Goal: Check status: Check status

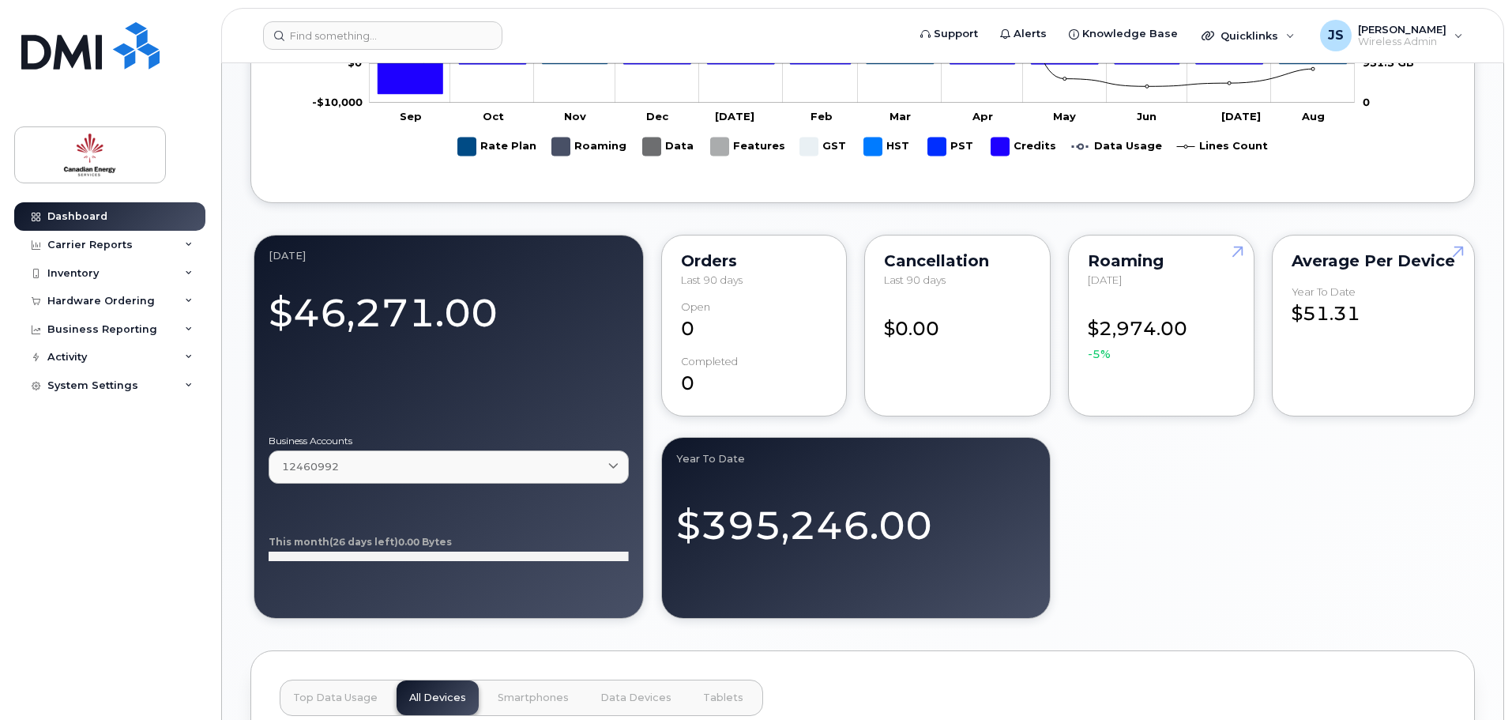
scroll to position [1106, 0]
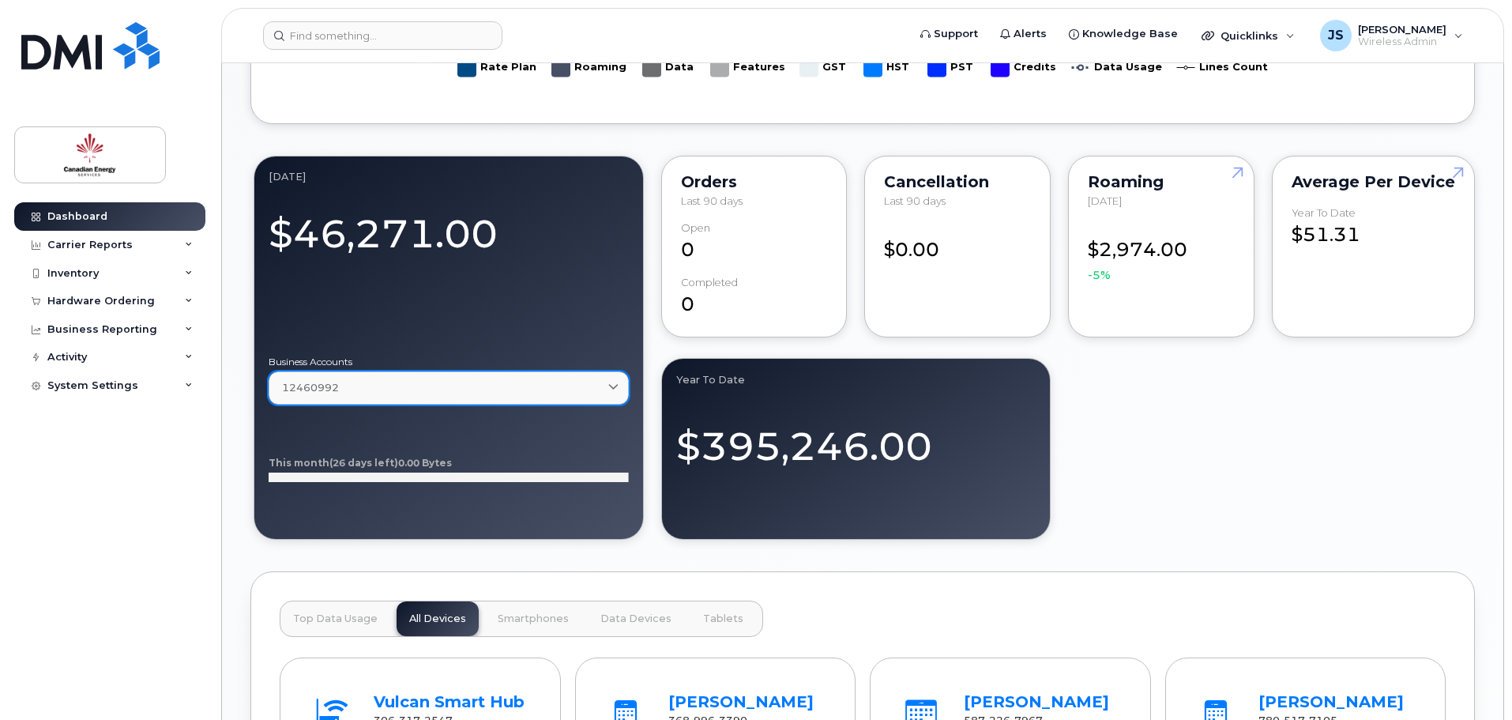
click at [618, 383] on icon at bounding box center [613, 388] width 10 height 10
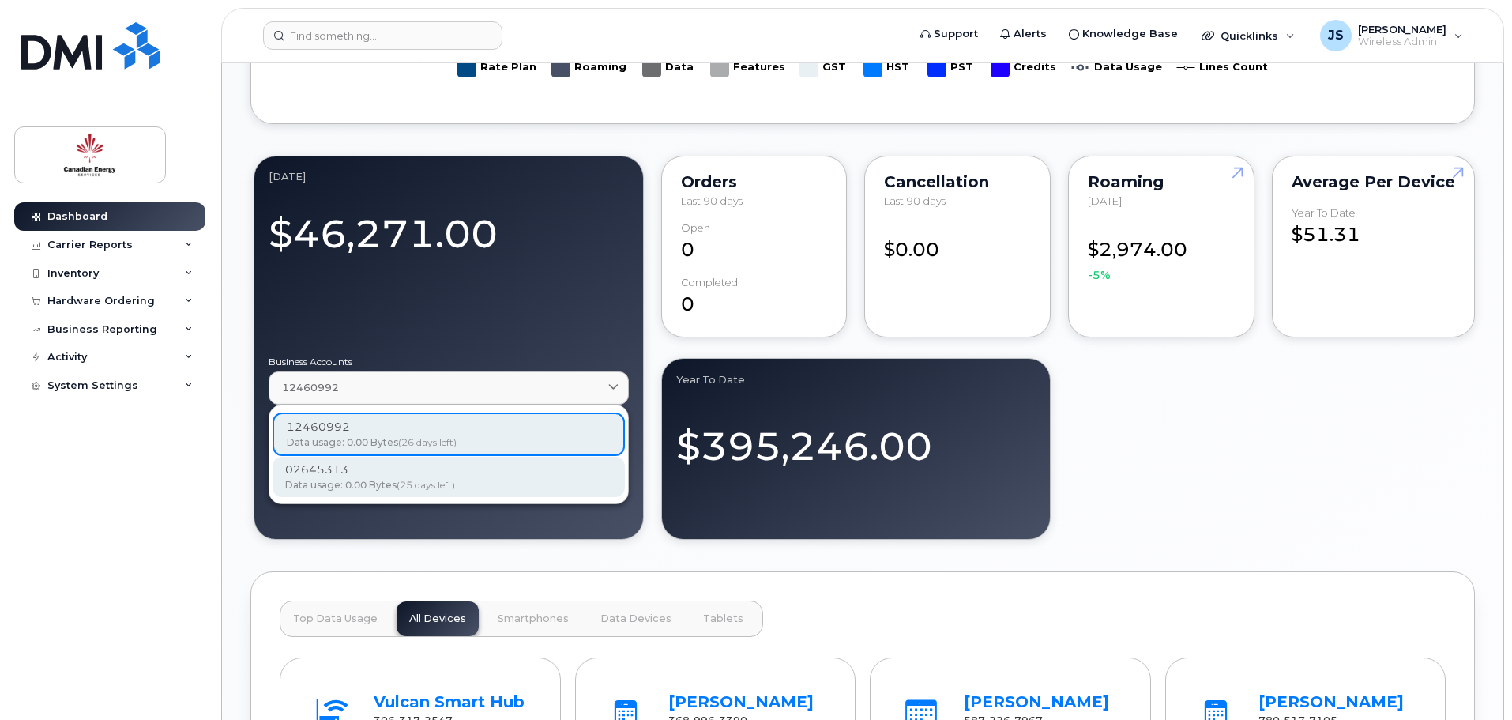
click at [457, 478] on div "02645313 Data usage: 0.00 Bytes (25 days left)" at bounding box center [448, 476] width 327 height 31
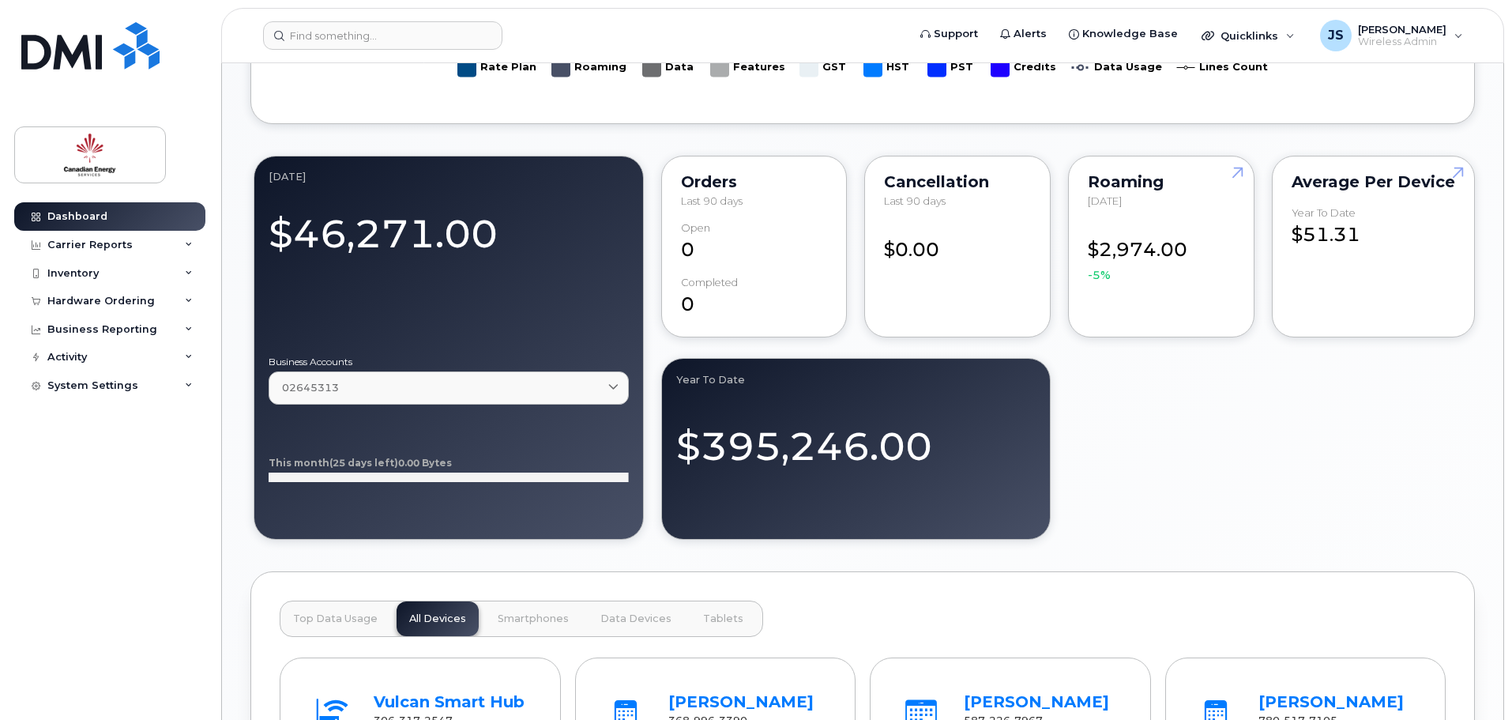
click at [616, 412] on div "Business Accounts 02645313 12460992 Data usage: 0.00 Bytes (26 days left) 02645…" at bounding box center [449, 429] width 360 height 144
click at [498, 377] on link "02645313" at bounding box center [449, 387] width 360 height 32
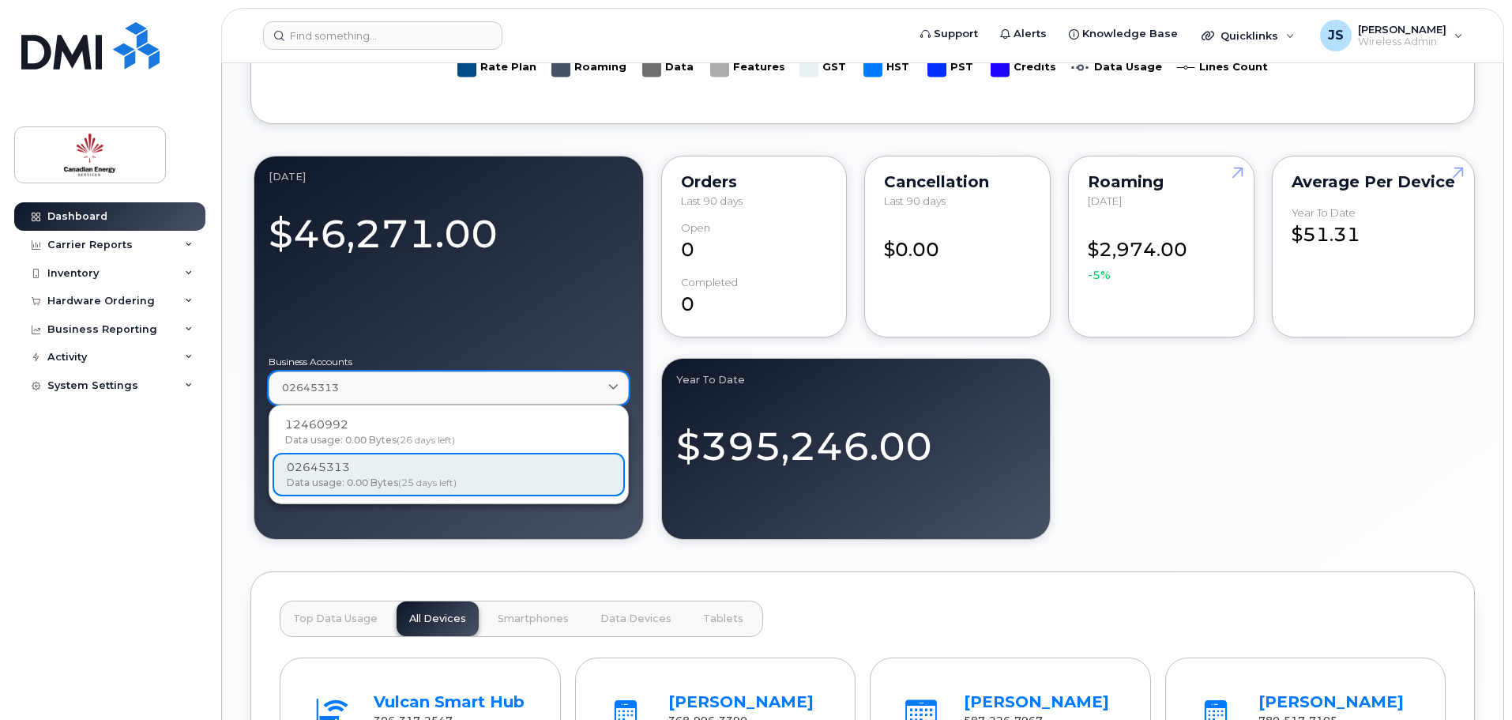
click at [498, 377] on link "02645313" at bounding box center [449, 387] width 360 height 32
click at [1239, 460] on div "[DATE] $46,271.00 Business Accounts 02645313 12460992 Data usage: 0.00 Bytes (2…" at bounding box center [862, 347] width 1224 height 390
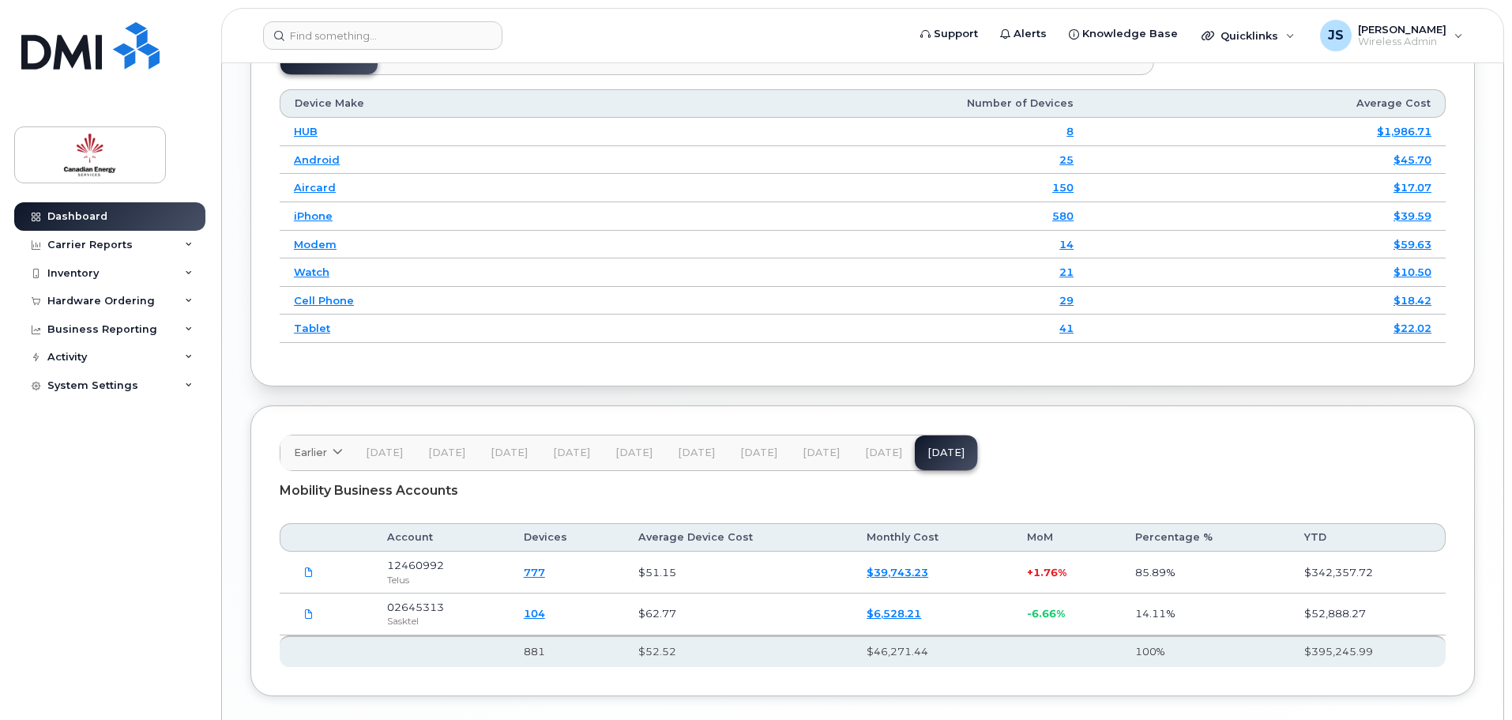
scroll to position [1936, 0]
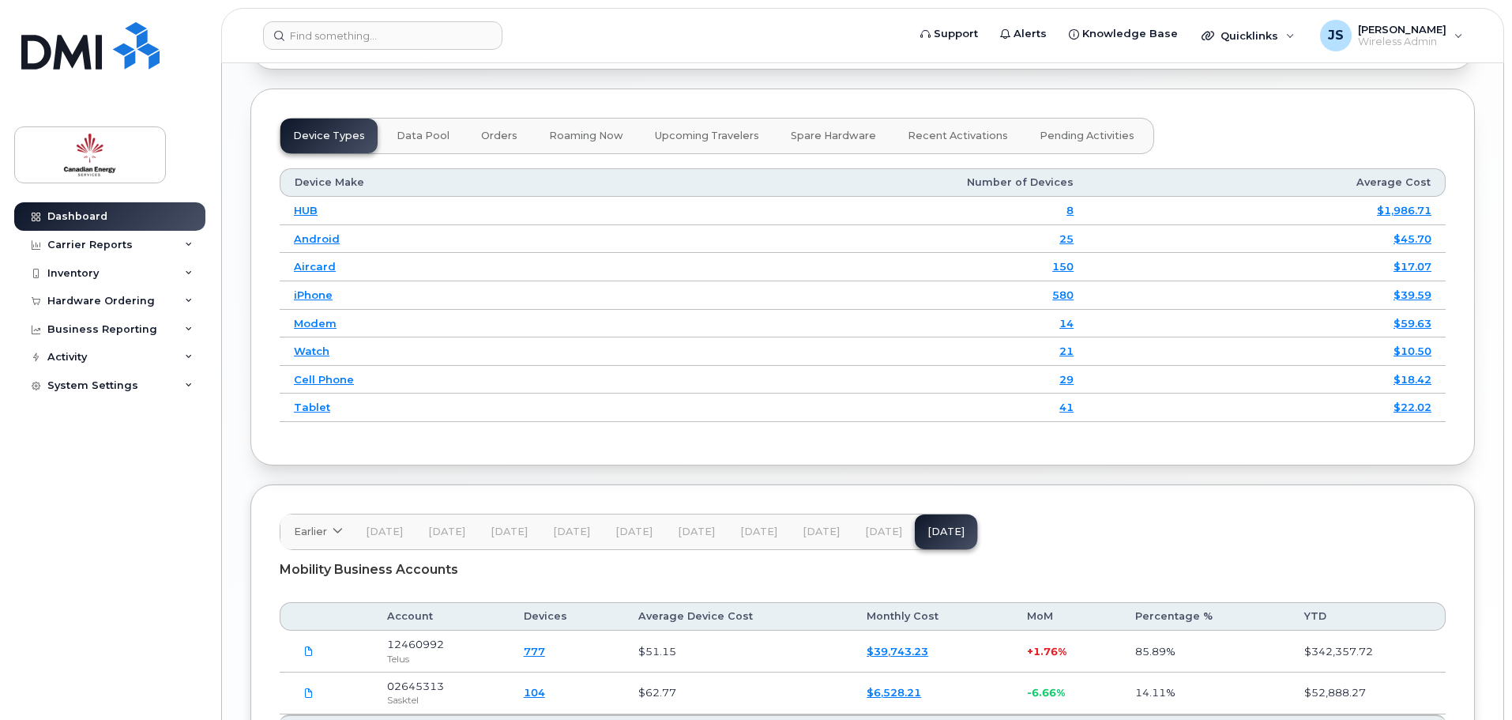
click at [880, 528] on span "[DATE]" at bounding box center [883, 531] width 37 height 13
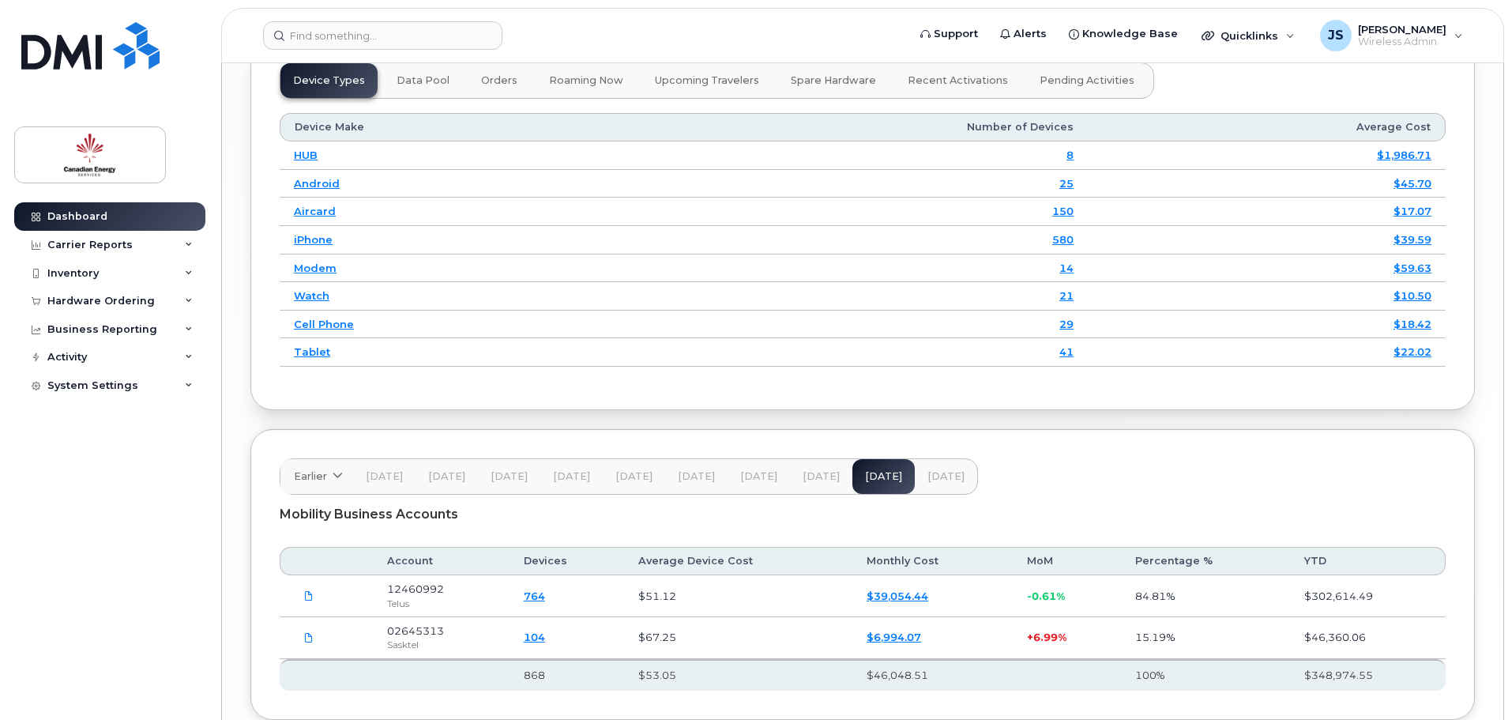
scroll to position [2015, 0]
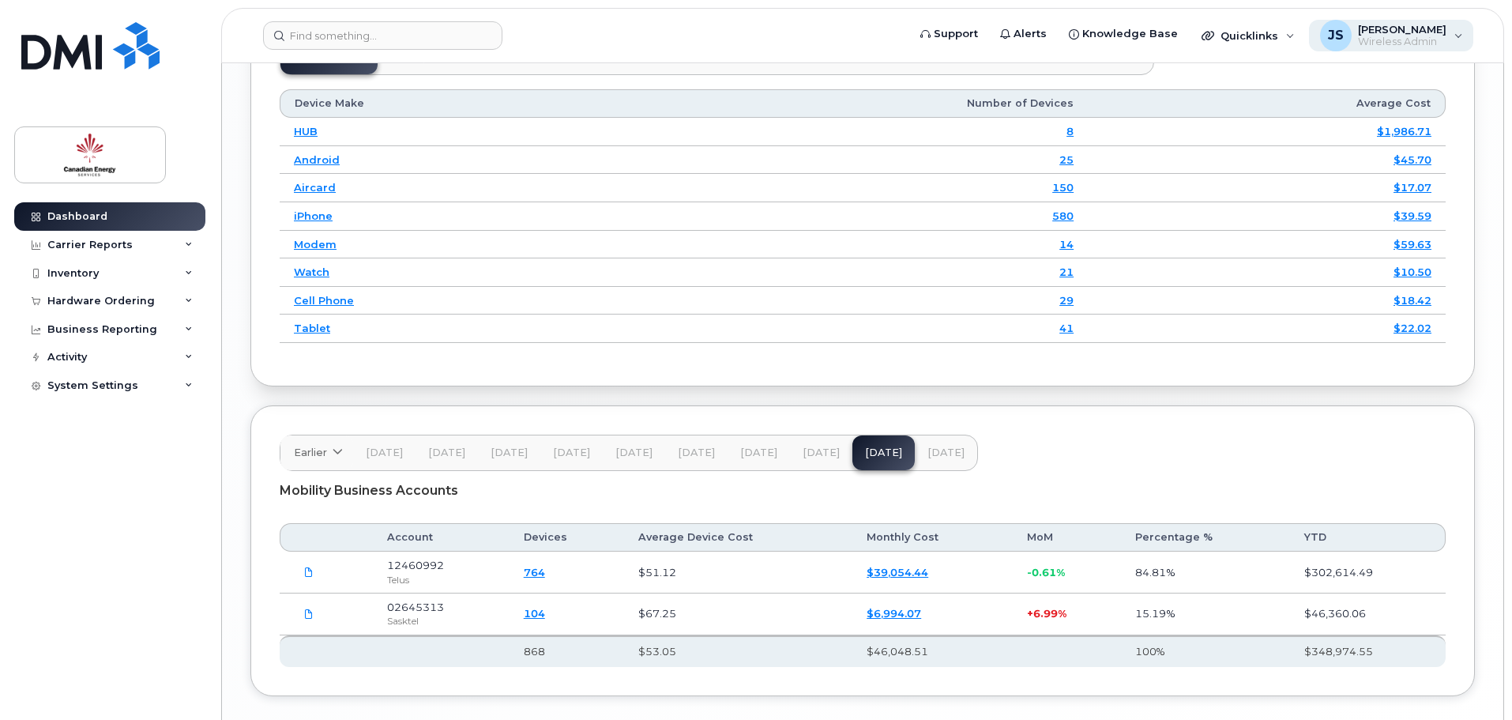
drag, startPoint x: 1468, startPoint y: 32, endPoint x: 1453, endPoint y: 35, distance: 14.6
click at [1452, 34] on div "JS [PERSON_NAME] Wireless Admin" at bounding box center [1391, 36] width 165 height 32
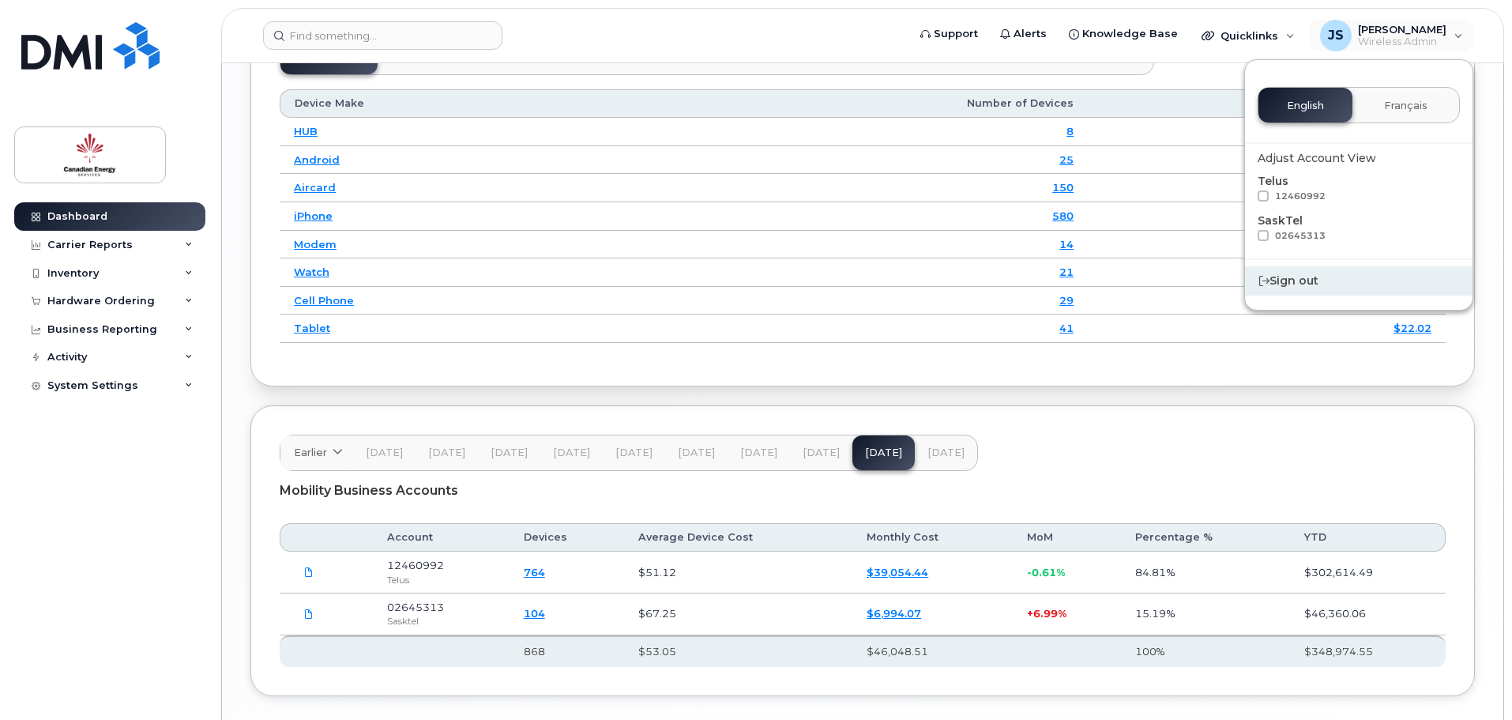
click at [1283, 278] on div "Sign out" at bounding box center [1358, 280] width 227 height 29
